Goal: Check status

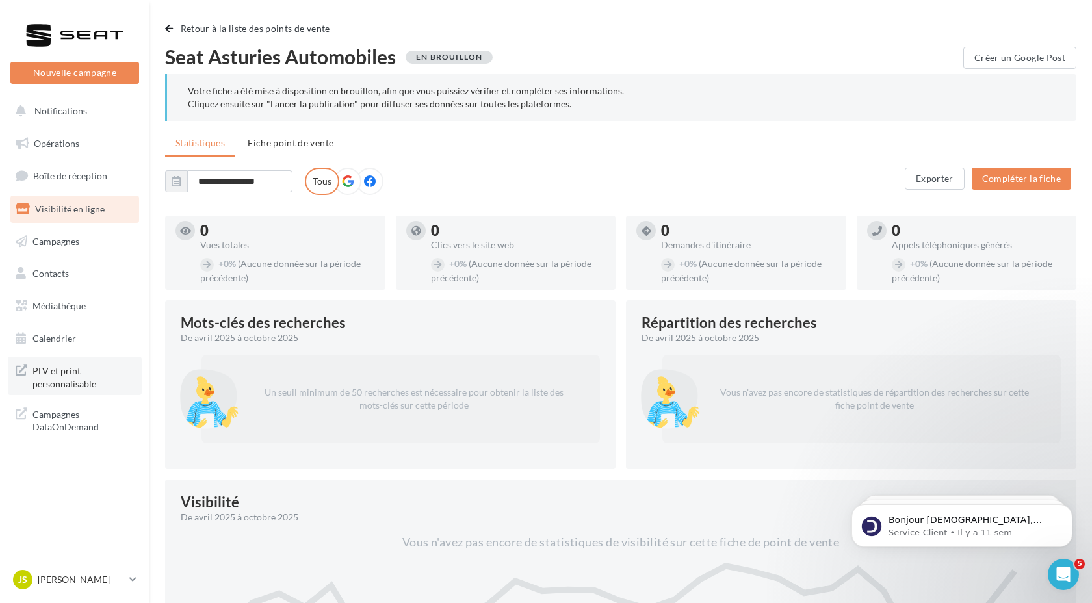
click at [66, 376] on span "PLV et print personnalisable" at bounding box center [82, 376] width 101 height 28
click at [60, 307] on span "Médiathèque" at bounding box center [58, 305] width 53 height 11
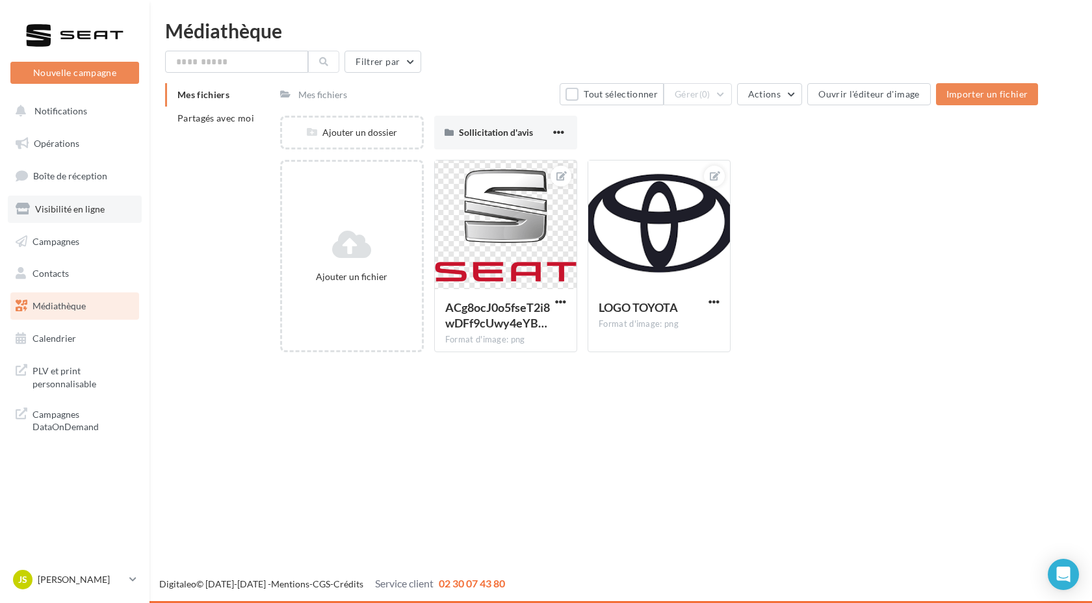
click at [65, 202] on link "Visibilité en ligne" at bounding box center [75, 209] width 134 height 27
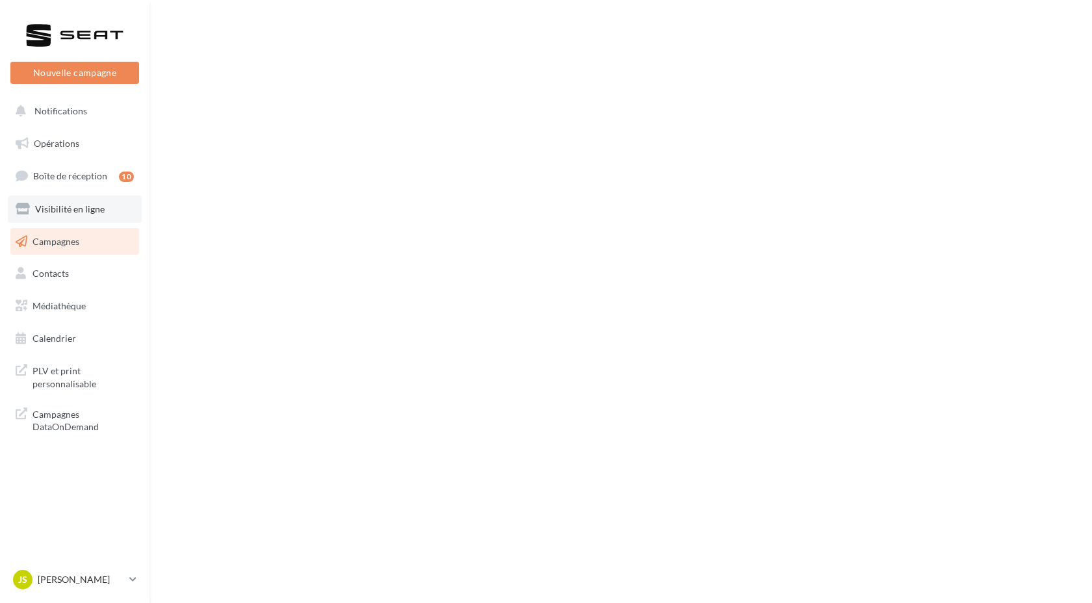
click at [73, 207] on span "Visibilité en ligne" at bounding box center [70, 208] width 70 height 11
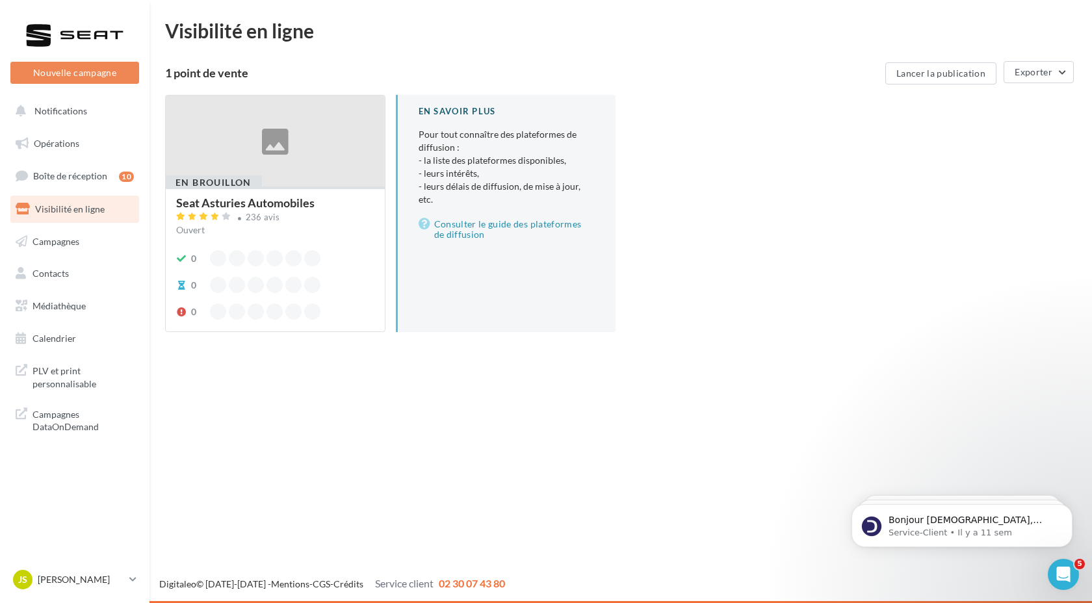
click at [258, 203] on div "Seat Asturies Automobiles" at bounding box center [245, 203] width 138 height 12
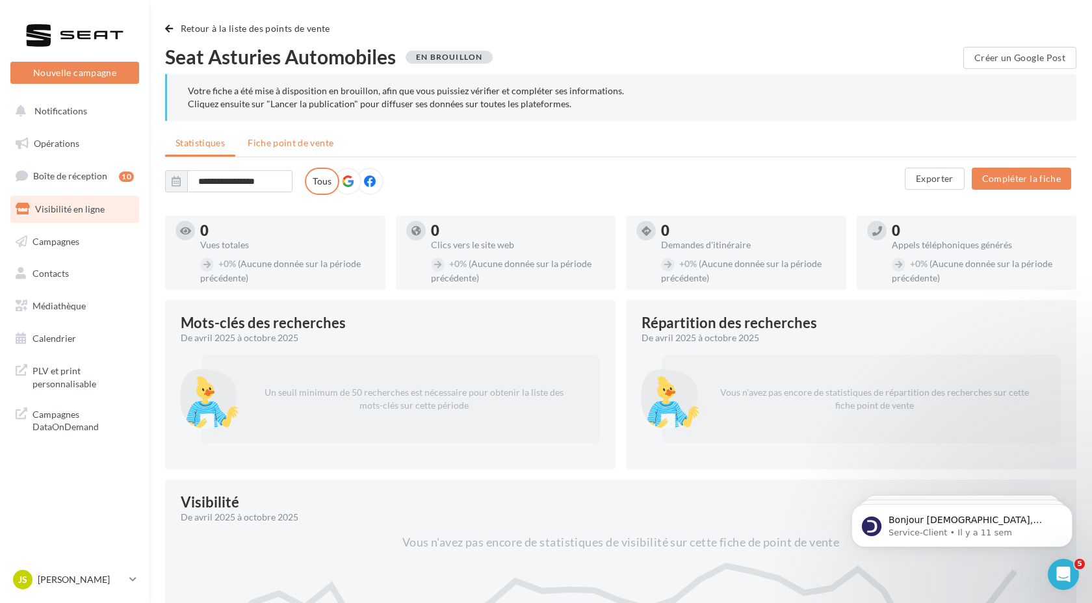
click at [285, 142] on span "Fiche point de vente" at bounding box center [291, 142] width 86 height 11
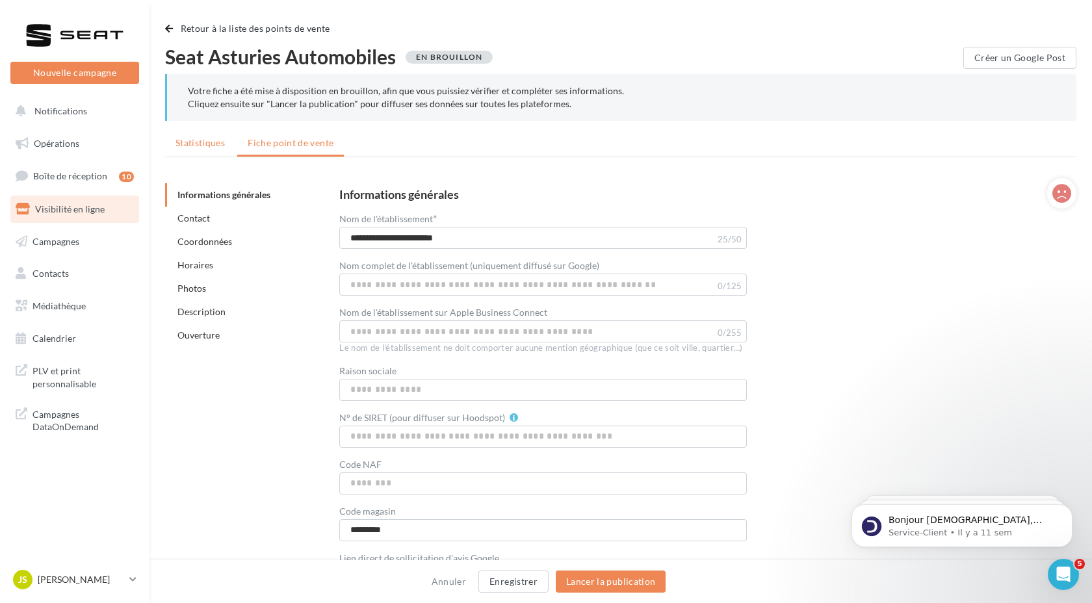
click at [207, 147] on span "Statistiques" at bounding box center [199, 142] width 49 height 11
